Goal: Information Seeking & Learning: Learn about a topic

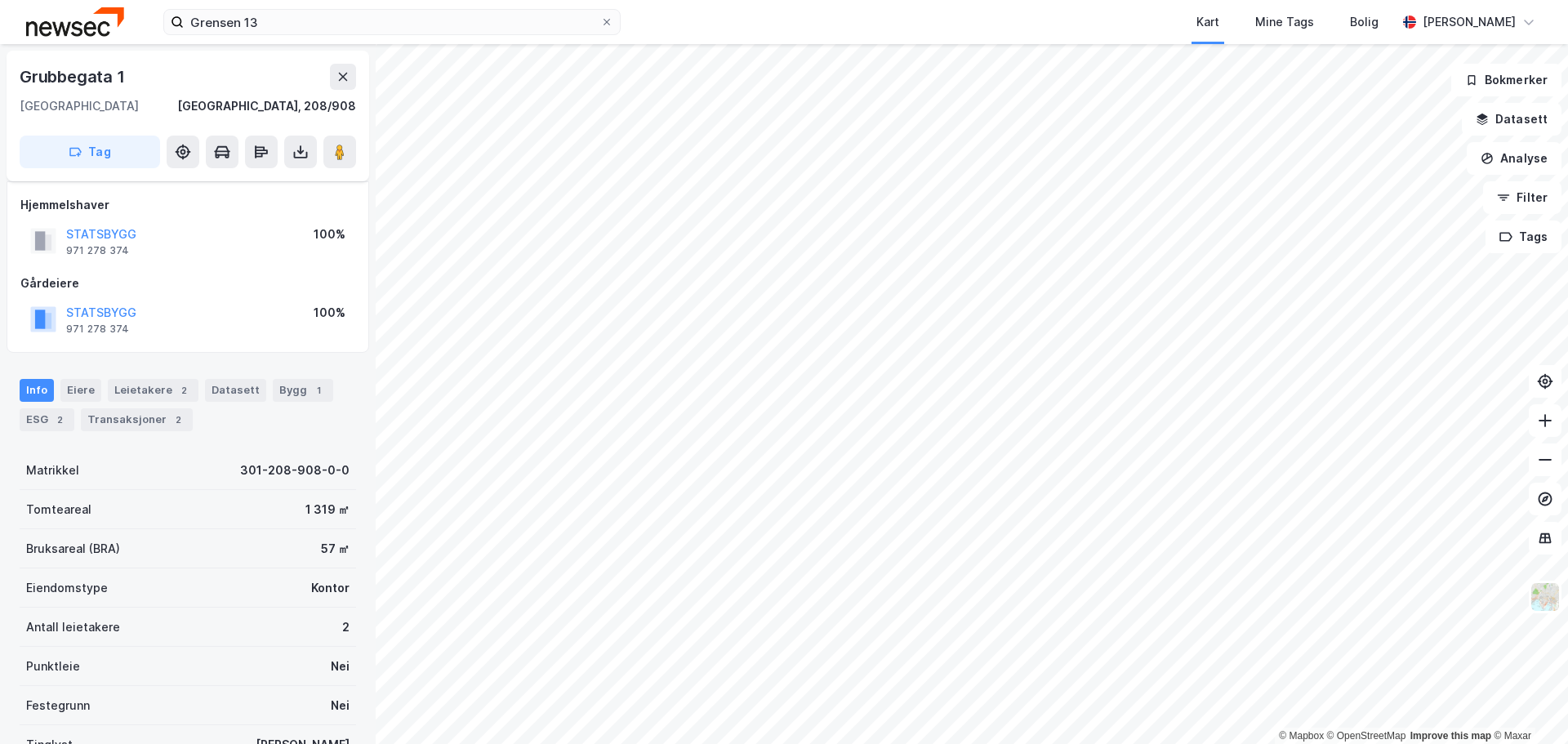
scroll to position [145, 0]
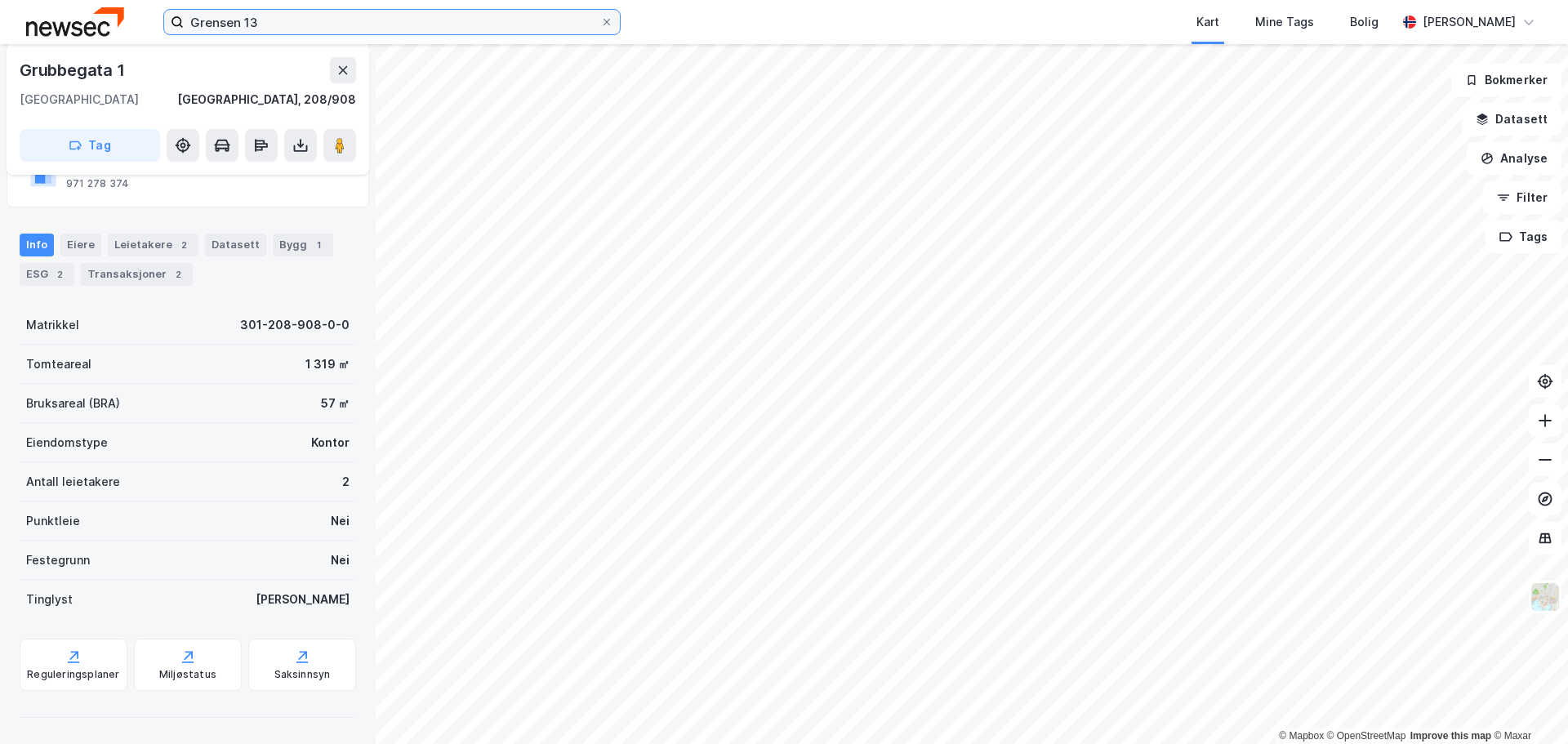
click at [251, 24] on input "Grensen 13" at bounding box center [392, 22] width 417 height 24
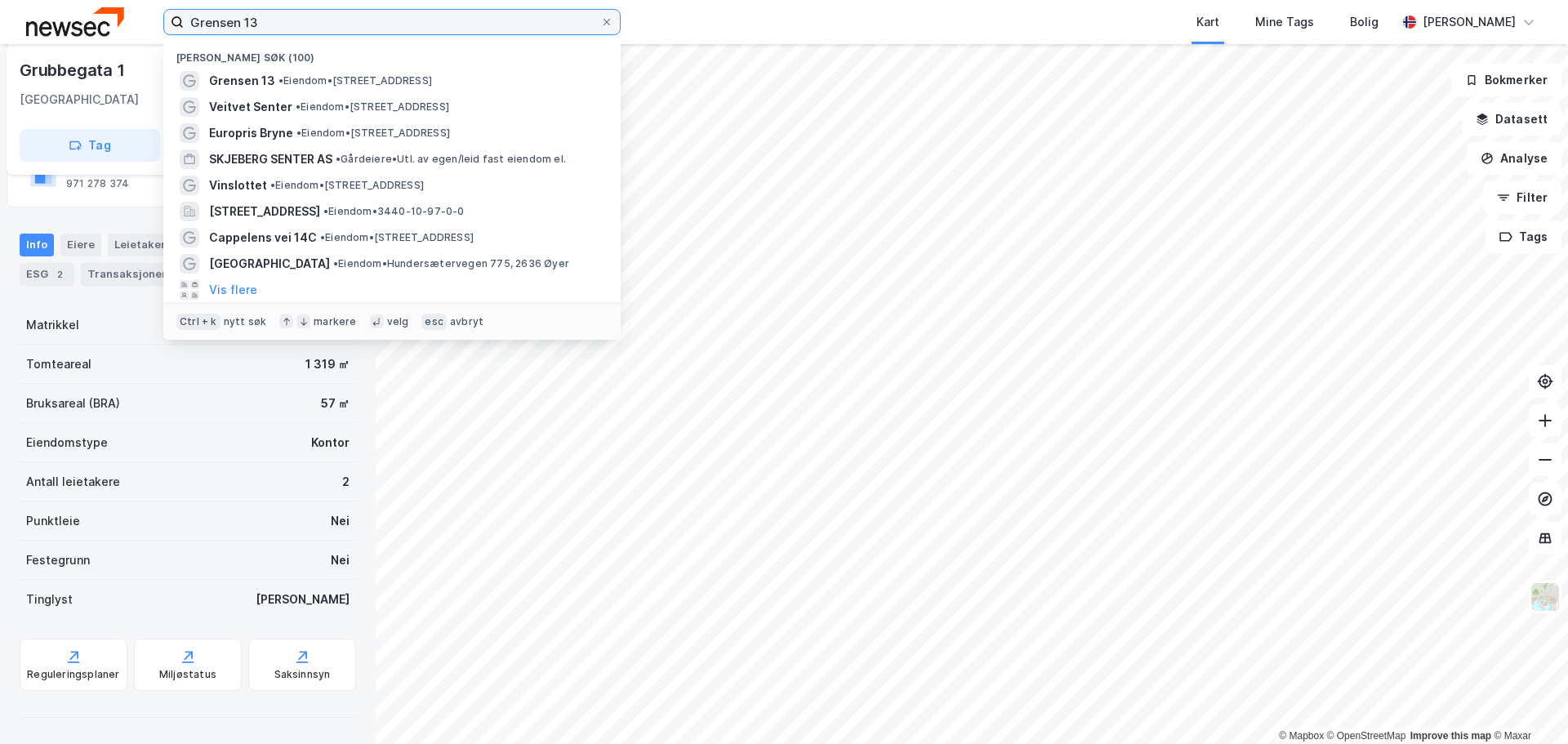
click at [251, 24] on input "Grensen 13" at bounding box center [392, 22] width 417 height 24
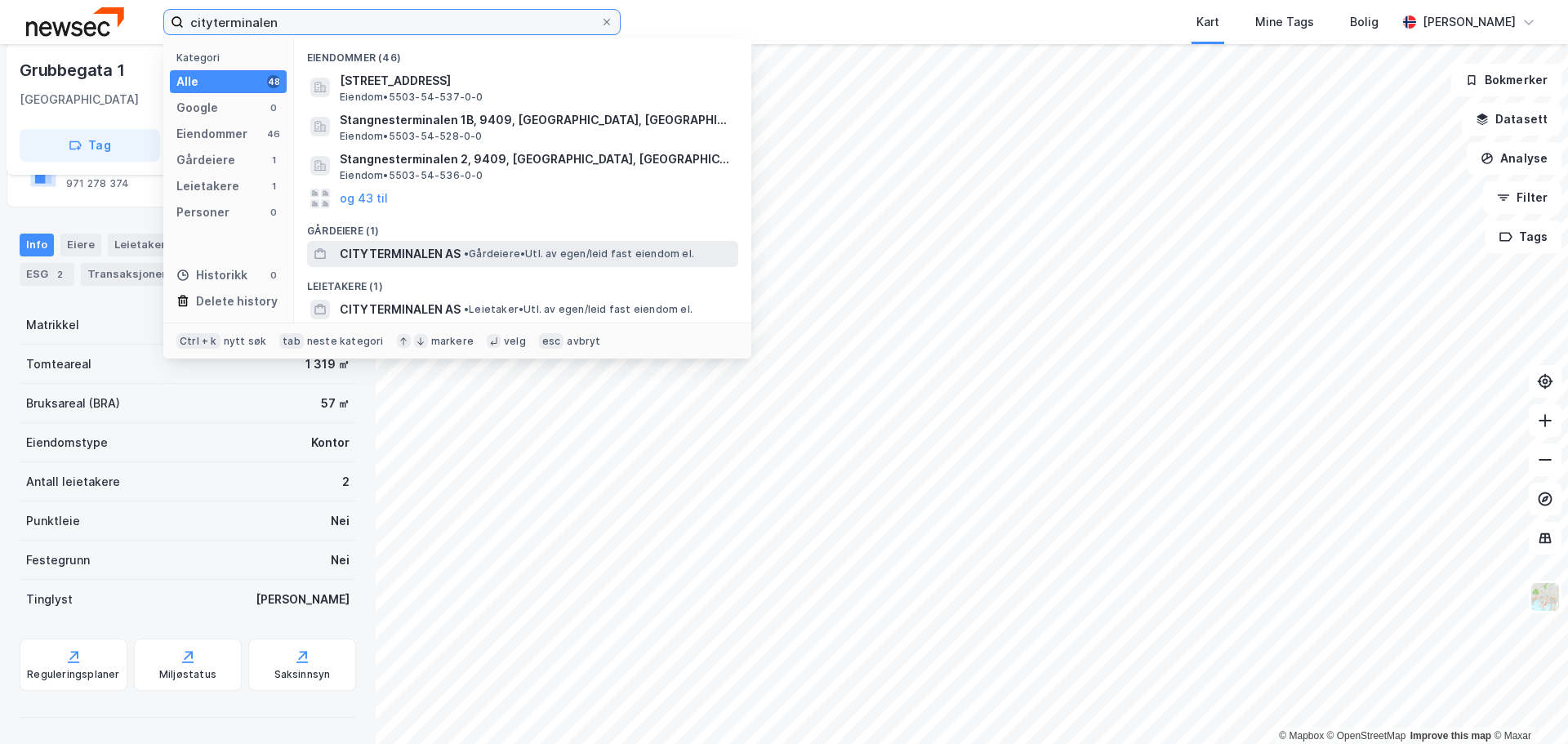
type input "cityterminalen"
click at [457, 251] on span "CITYTERMINALEN AS" at bounding box center [400, 254] width 121 height 19
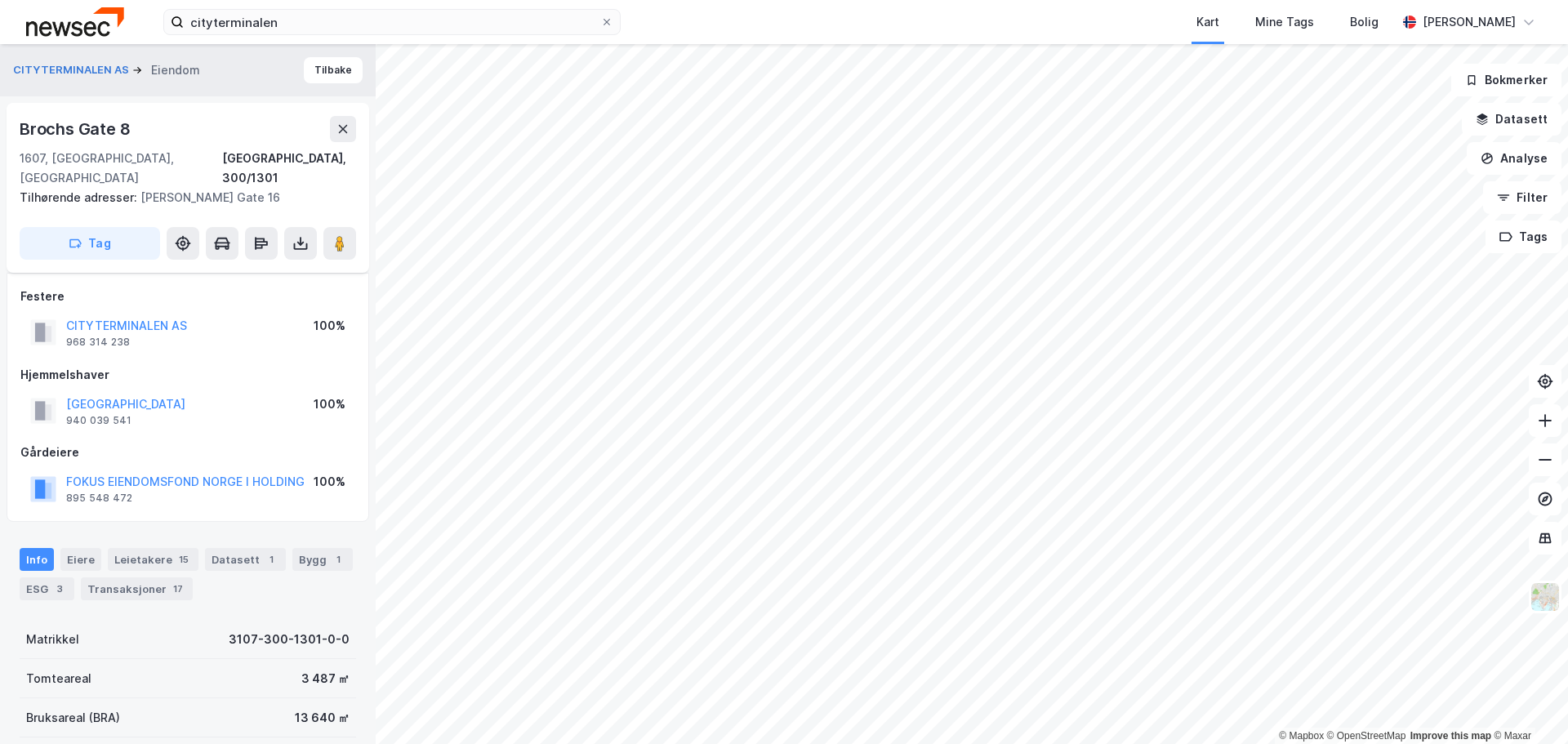
scroll to position [145, 0]
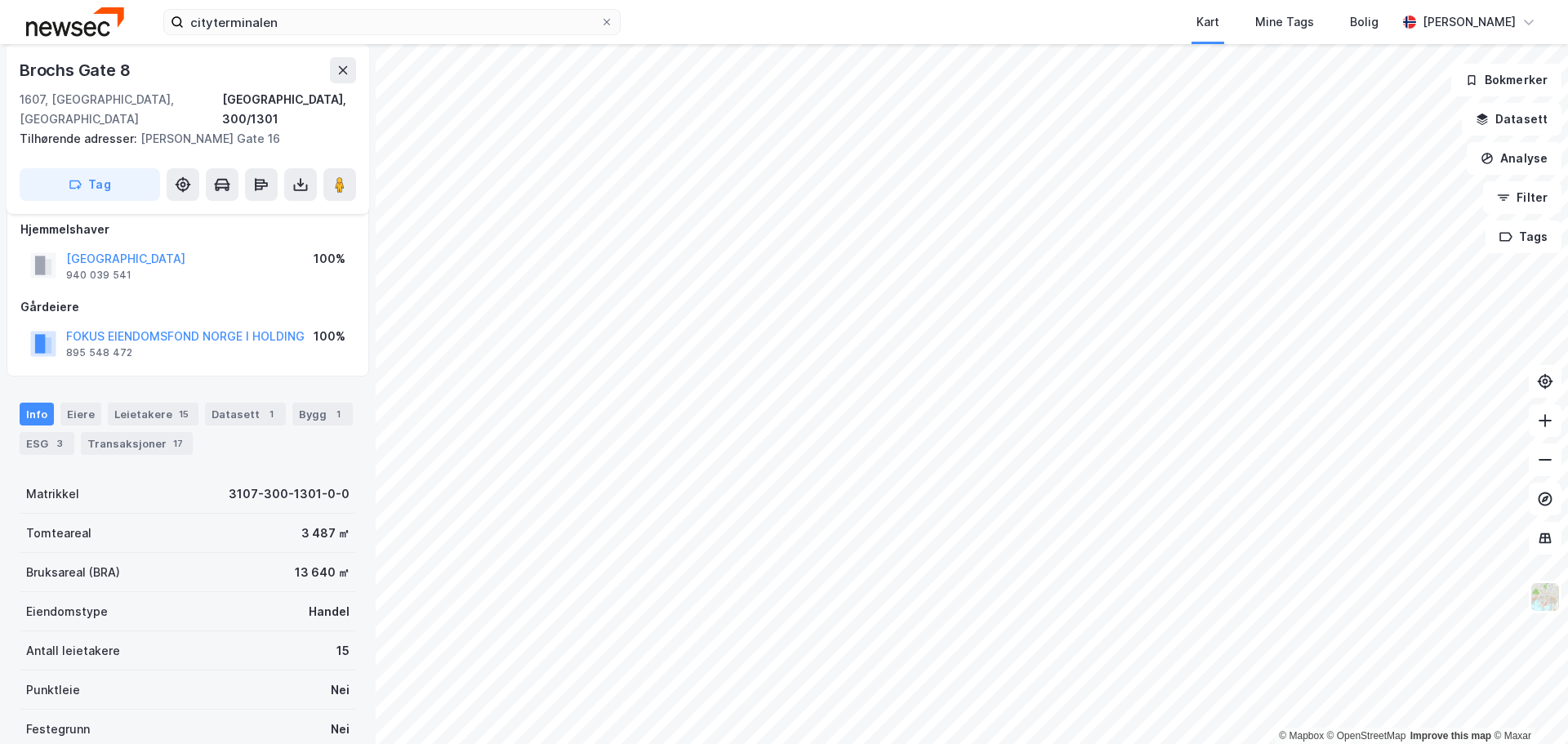
scroll to position [143, 0]
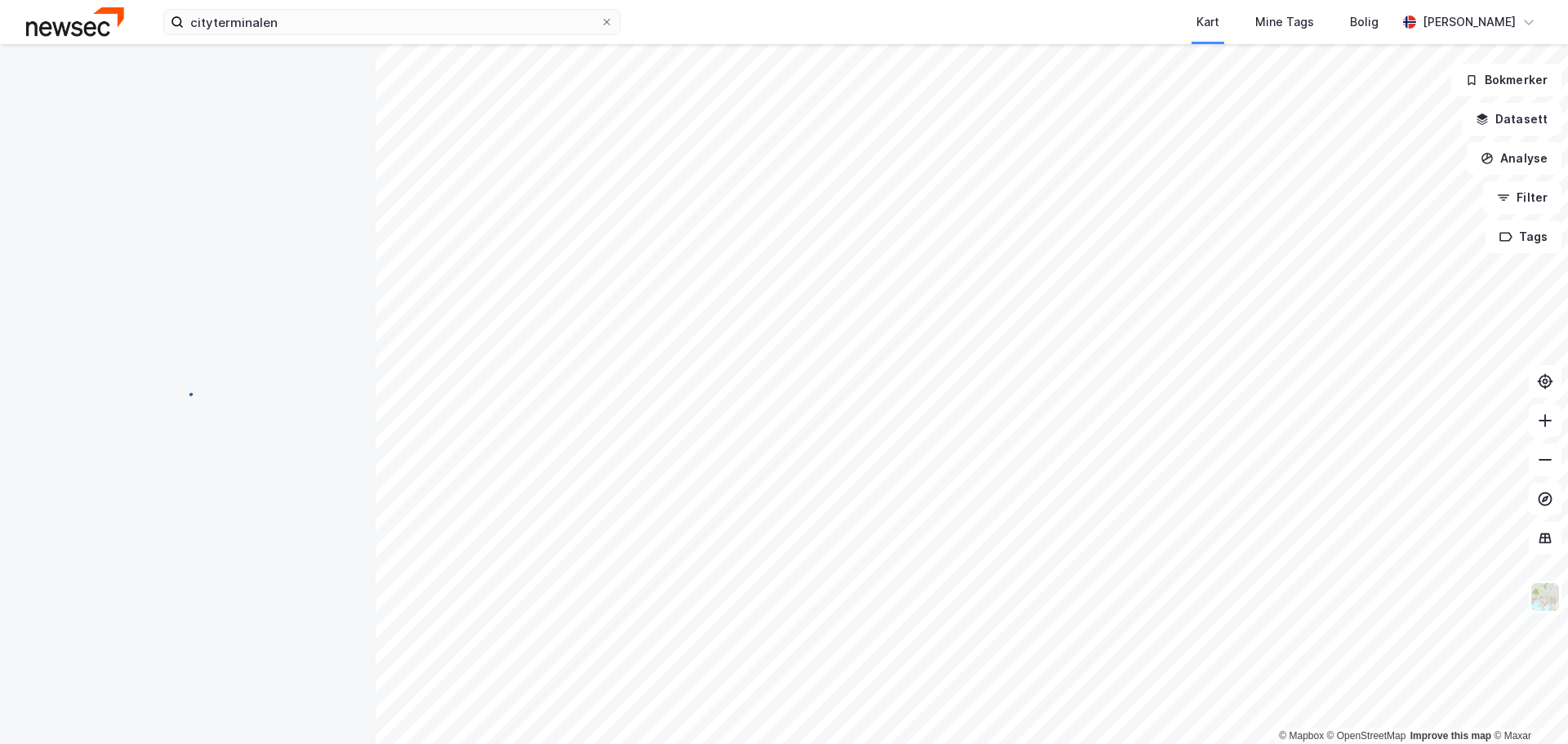
scroll to position [143, 0]
